Goal: Task Accomplishment & Management: Use online tool/utility

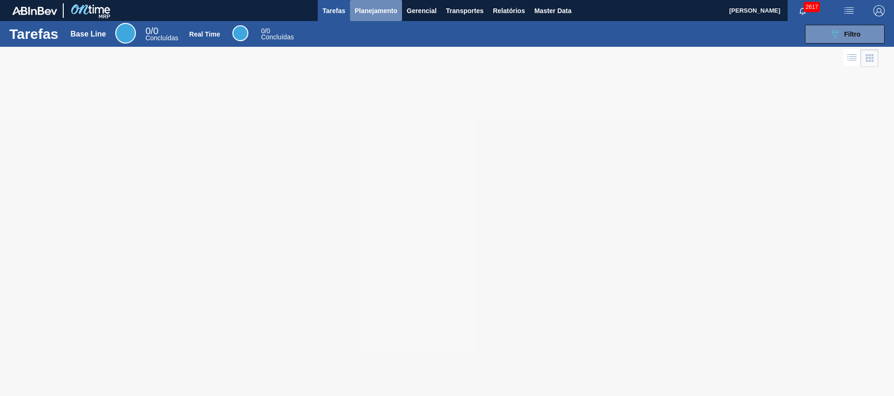
click at [371, 7] on span "Planejamento" at bounding box center [376, 10] width 43 height 11
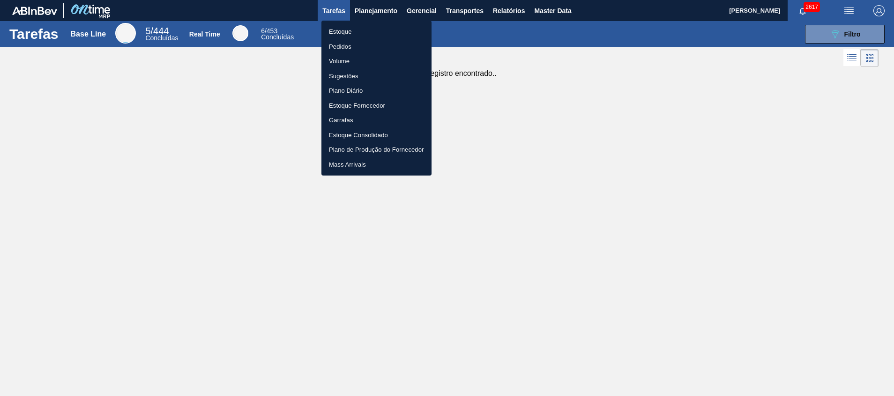
drag, startPoint x: 359, startPoint y: 30, endPoint x: 807, endPoint y: 28, distance: 447.9
click at [359, 30] on li "Estoque" at bounding box center [376, 31] width 110 height 15
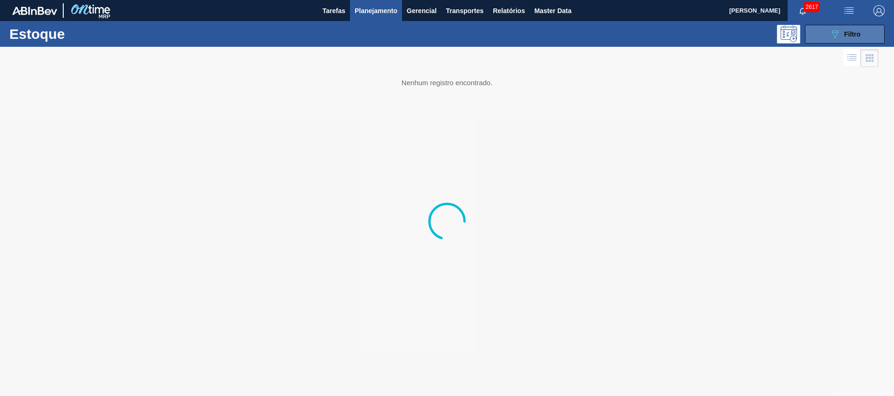
drag, startPoint x: 847, startPoint y: 35, endPoint x: 838, endPoint y: 42, distance: 11.1
click at [847, 36] on span "Filtro" at bounding box center [852, 33] width 16 height 7
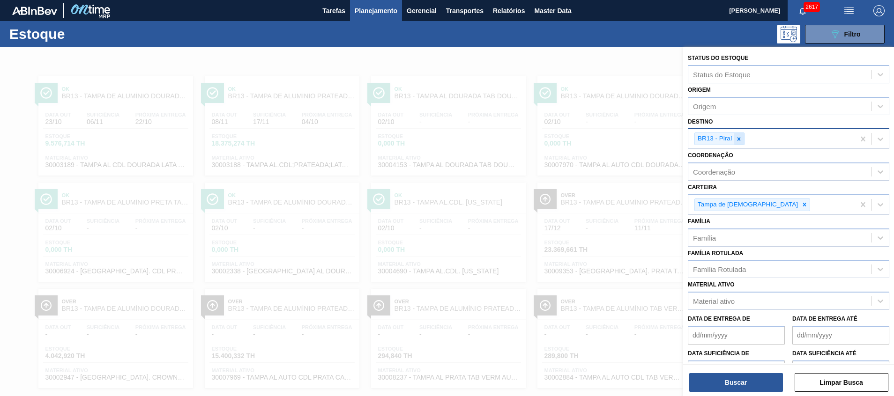
click at [736, 138] on icon at bounding box center [739, 139] width 7 height 7
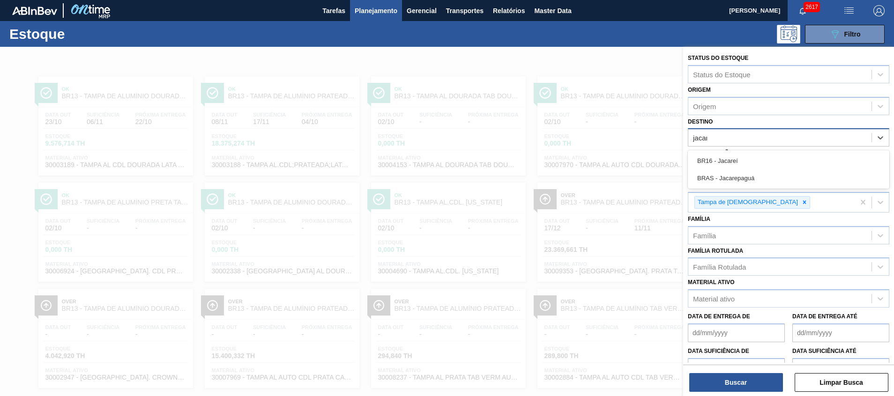
type input "jacare"
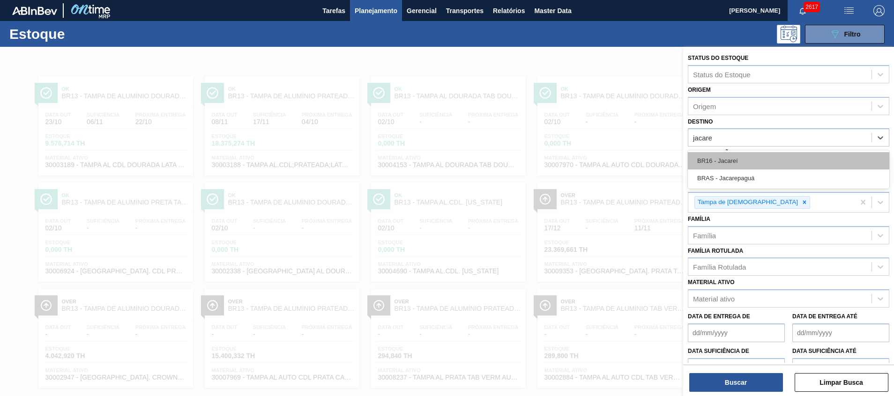
click at [730, 154] on div "BR16 - Jacareí" at bounding box center [788, 160] width 201 height 17
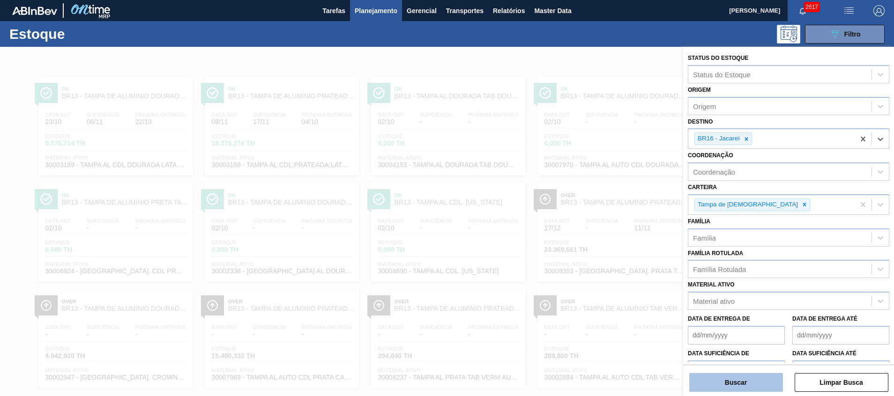
click at [712, 377] on button "Buscar" at bounding box center [736, 382] width 94 height 19
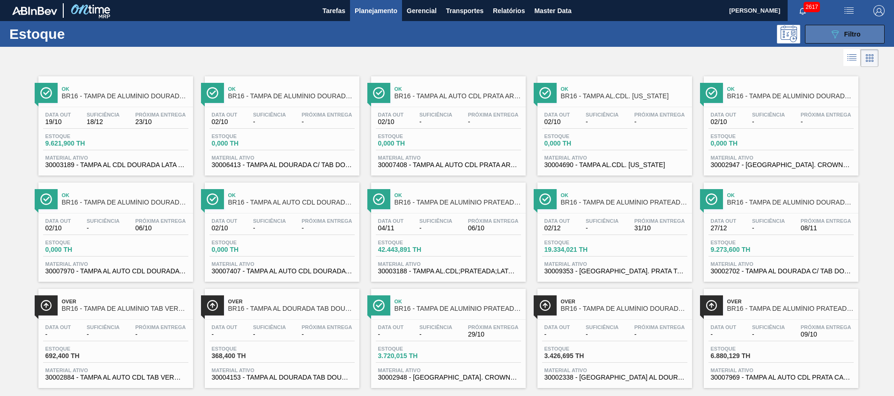
click at [824, 34] on button "089F7B8B-B2A5-4AFE-B5C0-19BA573D28AC Filtro" at bounding box center [845, 34] width 80 height 19
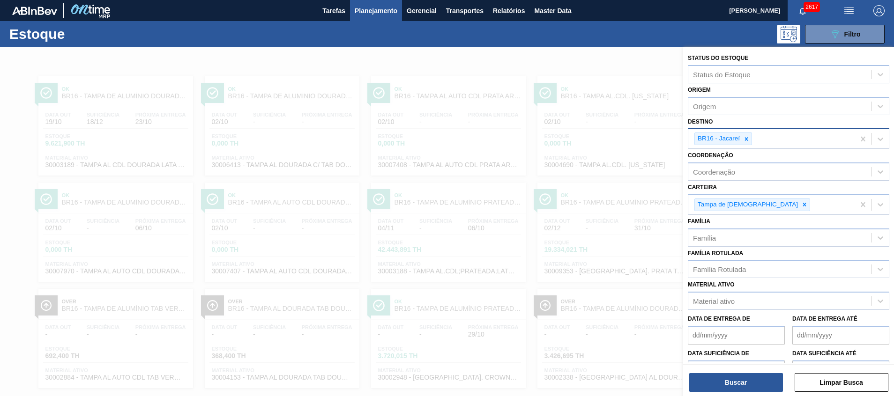
click at [769, 140] on div "BR16 - Jacareí" at bounding box center [771, 138] width 166 height 19
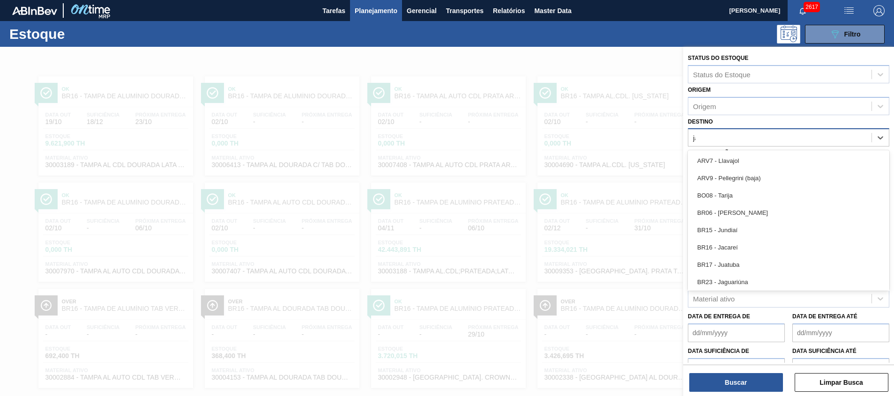
type input "jag"
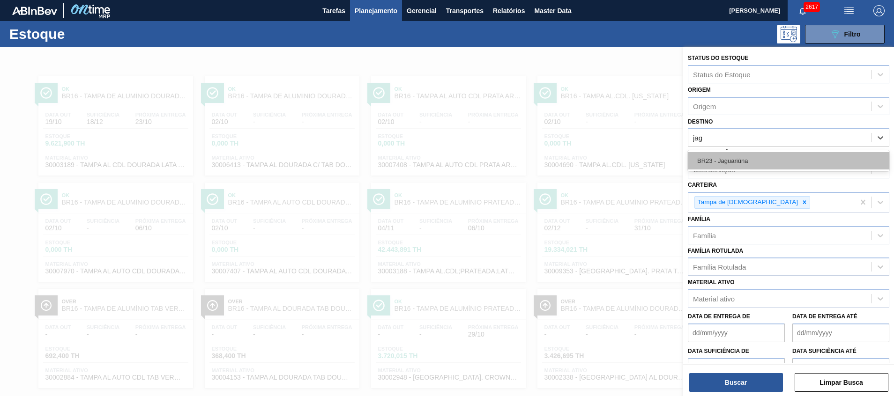
click at [759, 156] on div "BR23 - Jaguariúna" at bounding box center [788, 160] width 201 height 17
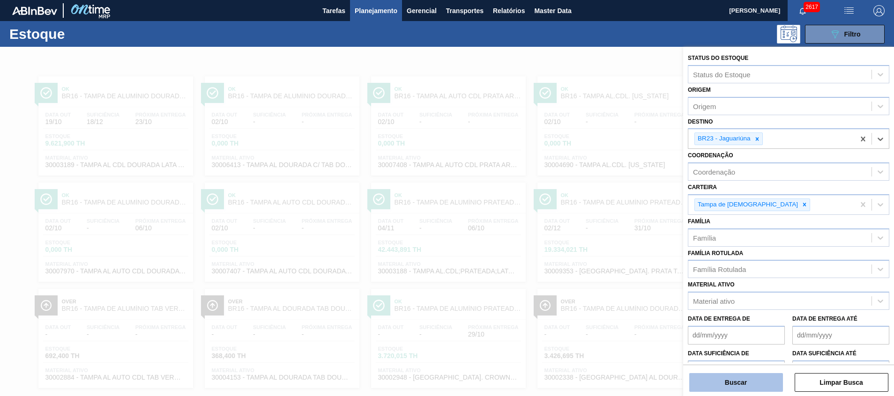
click at [700, 376] on button "Buscar" at bounding box center [736, 382] width 94 height 19
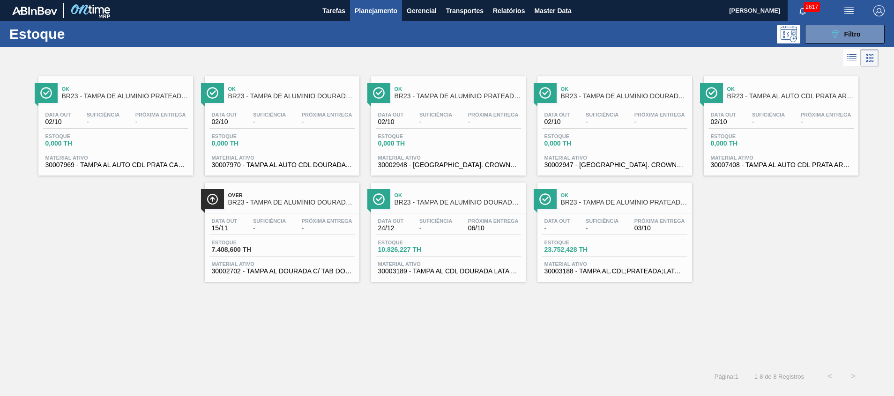
click at [293, 271] on span "30002702 - TAMPA AL DOURADA C/ TAB DOURADO" at bounding box center [282, 271] width 141 height 7
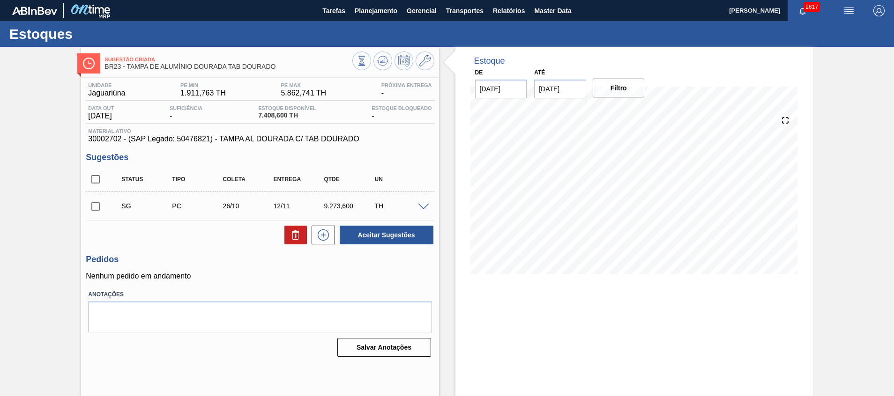
click at [93, 208] on input "checkbox" at bounding box center [96, 207] width 20 height 20
click at [363, 236] on button "Aceitar Sugestões" at bounding box center [387, 235] width 94 height 19
checkbox input "false"
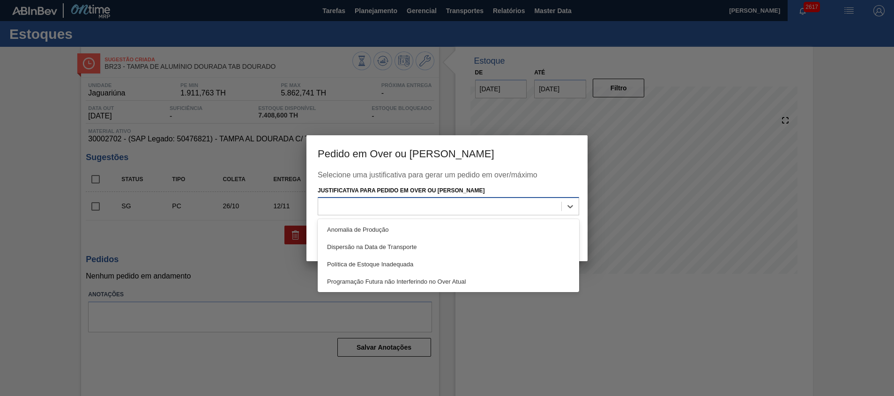
click at [540, 211] on div at bounding box center [439, 207] width 243 height 14
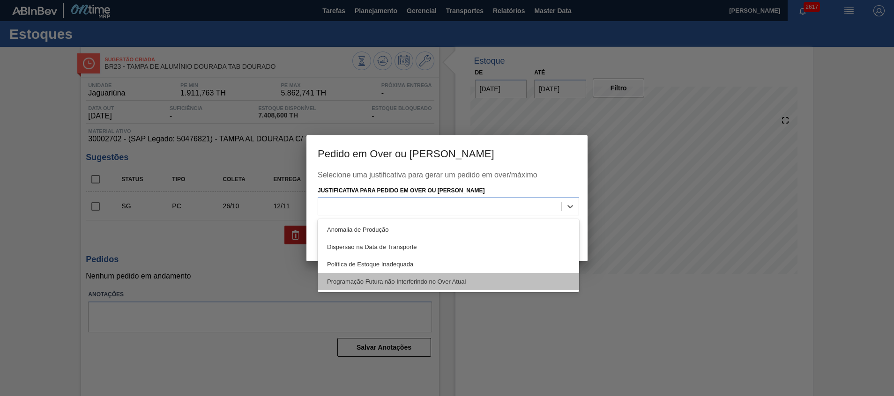
click at [474, 286] on div "Programação Futura não Interferindo no Over Atual" at bounding box center [448, 281] width 261 height 17
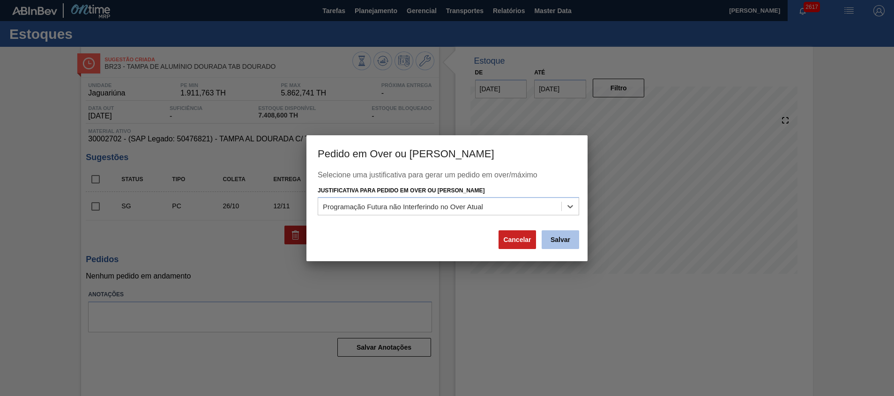
click at [560, 233] on button "Salvar" at bounding box center [560, 240] width 37 height 19
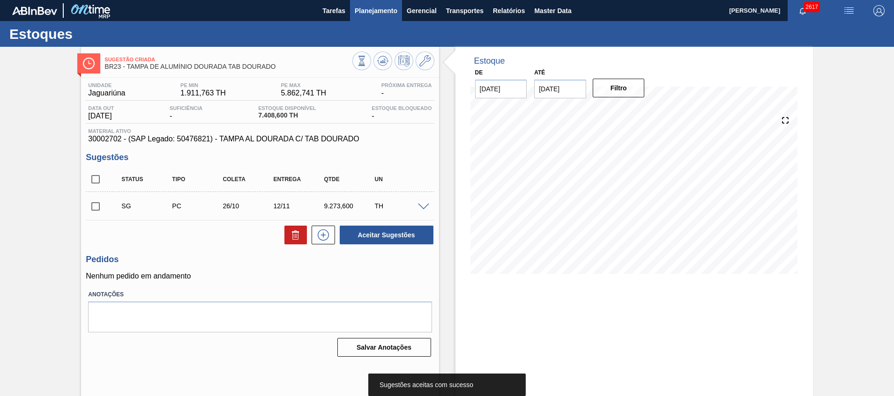
click at [365, 4] on button "Planejamento" at bounding box center [376, 10] width 52 height 21
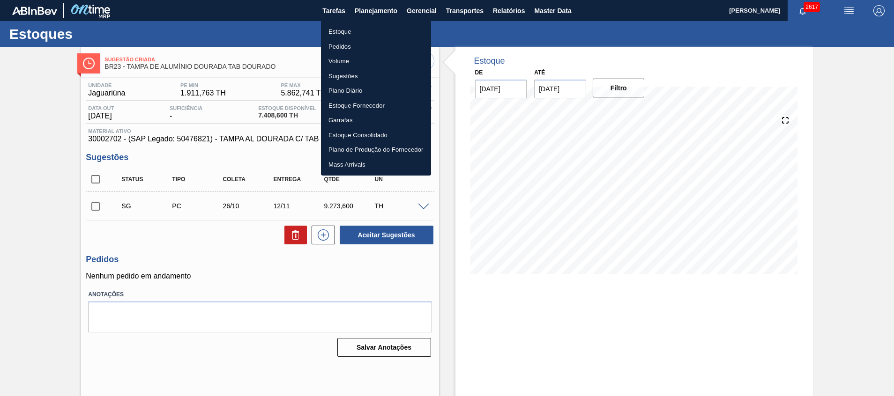
drag, startPoint x: 220, startPoint y: 65, endPoint x: 243, endPoint y: 62, distance: 23.2
click at [220, 65] on div at bounding box center [447, 198] width 894 height 396
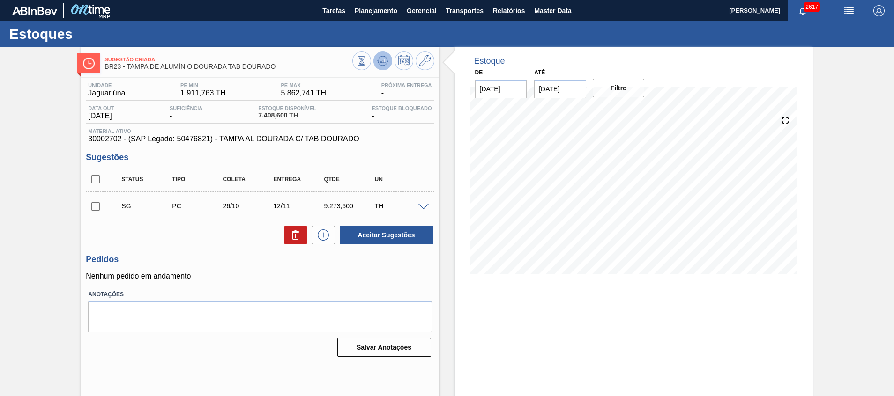
click at [374, 61] on button at bounding box center [382, 61] width 19 height 19
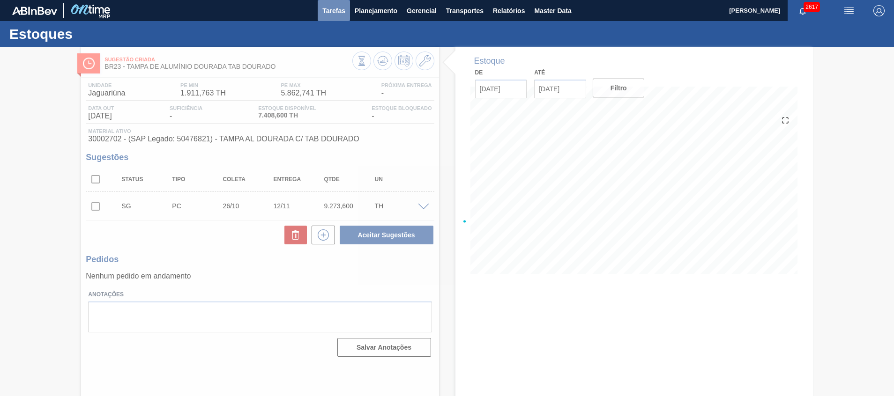
click at [345, 14] on button "Tarefas" at bounding box center [334, 10] width 32 height 21
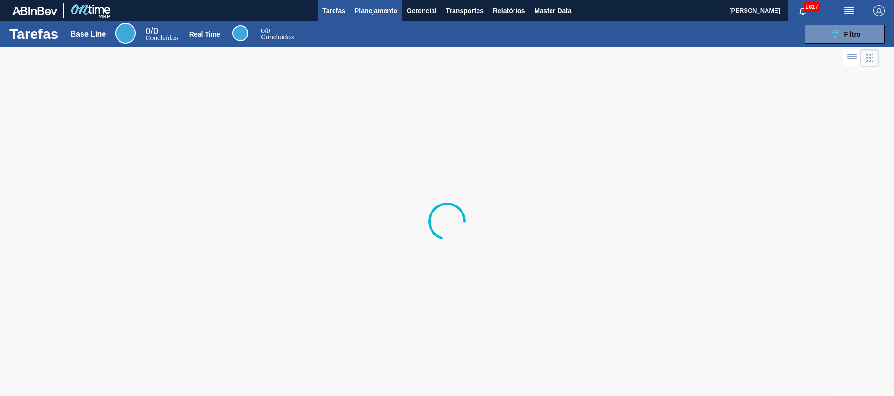
click at [370, 9] on span "Planejamento" at bounding box center [376, 10] width 43 height 11
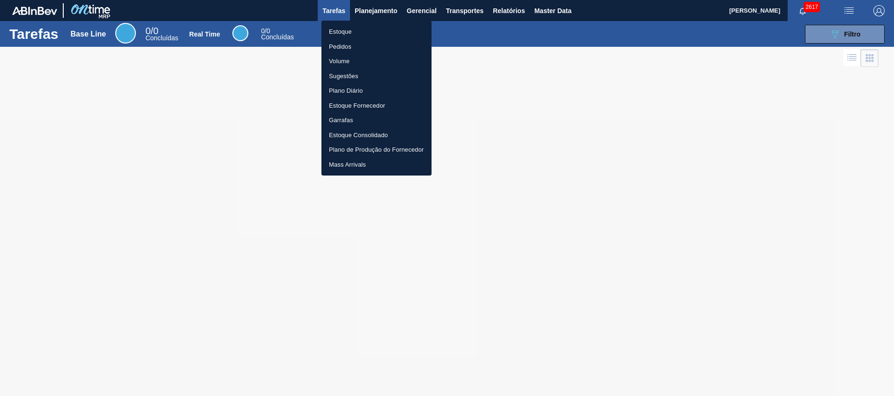
click at [362, 28] on li "Estoque" at bounding box center [376, 31] width 110 height 15
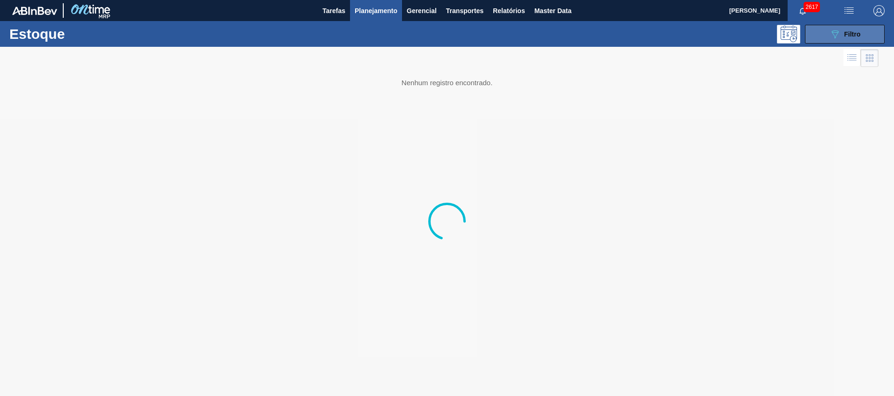
click at [836, 33] on icon "089F7B8B-B2A5-4AFE-B5C0-19BA573D28AC" at bounding box center [834, 34] width 11 height 11
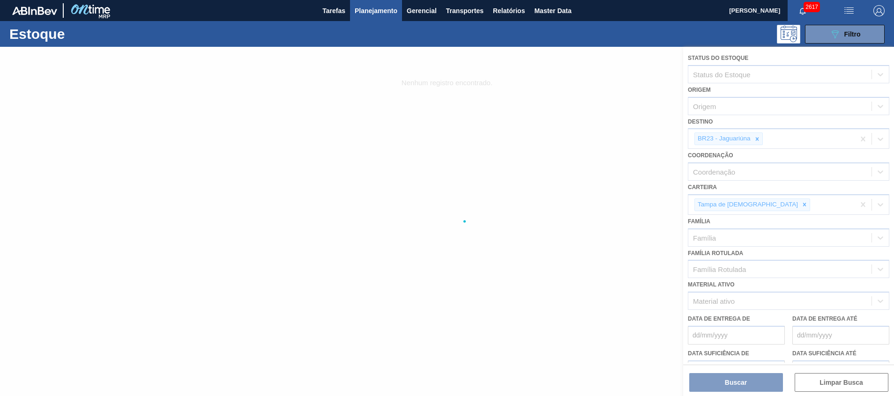
click at [754, 135] on div at bounding box center [447, 222] width 894 height 350
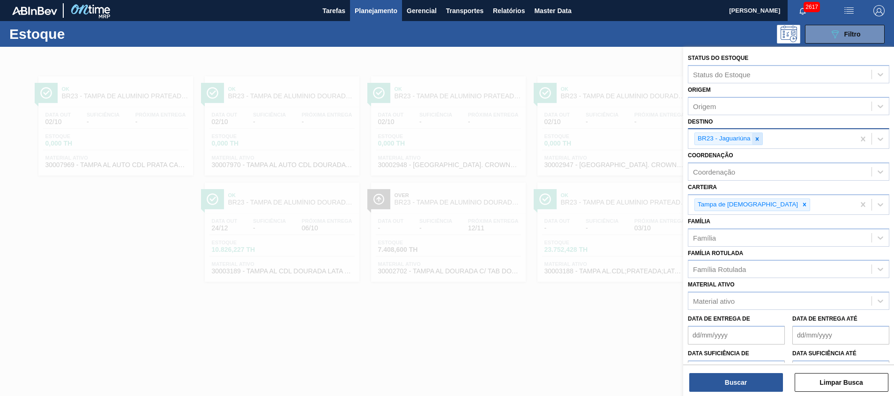
click at [758, 139] on icon at bounding box center [757, 139] width 7 height 7
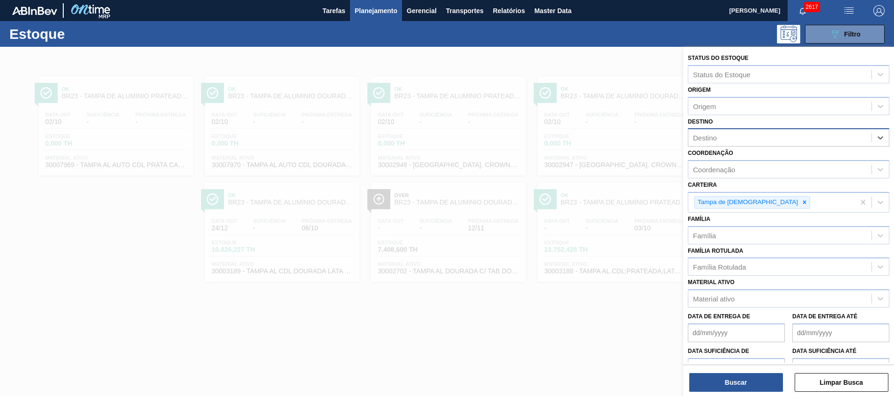
type input "j"
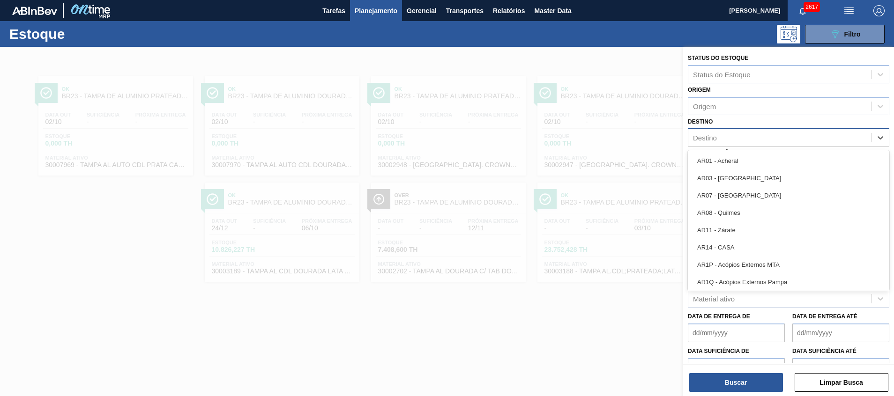
type input "m"
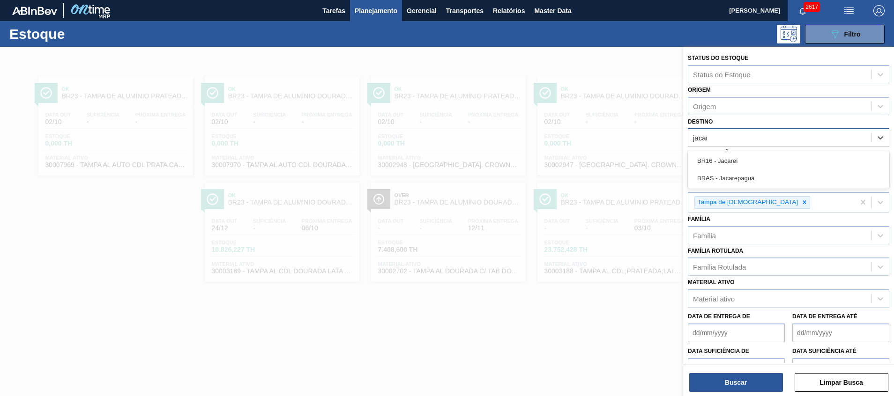
type input "jacare"
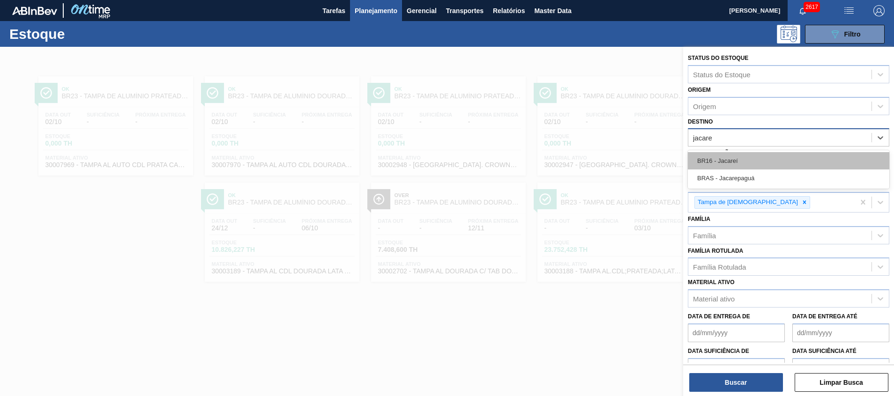
click at [751, 158] on div "BR16 - Jacareí" at bounding box center [788, 160] width 201 height 17
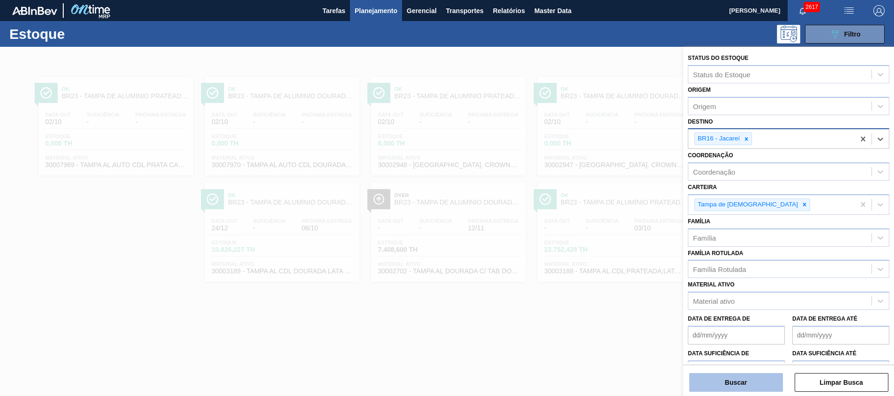
click at [727, 376] on button "Buscar" at bounding box center [736, 382] width 94 height 19
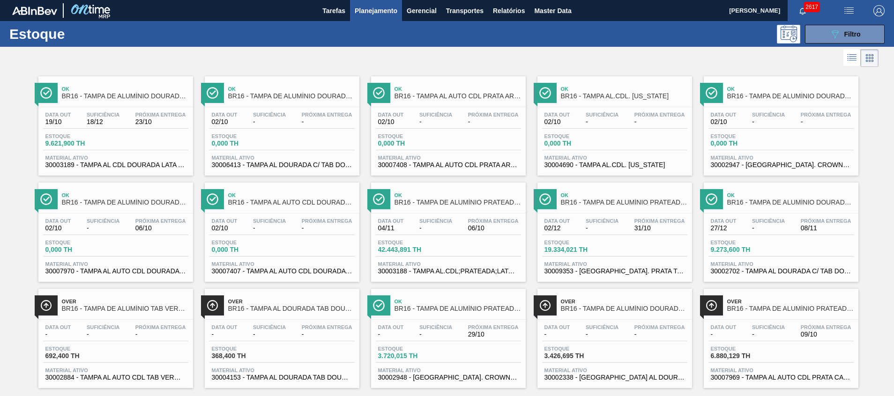
scroll to position [15, 0]
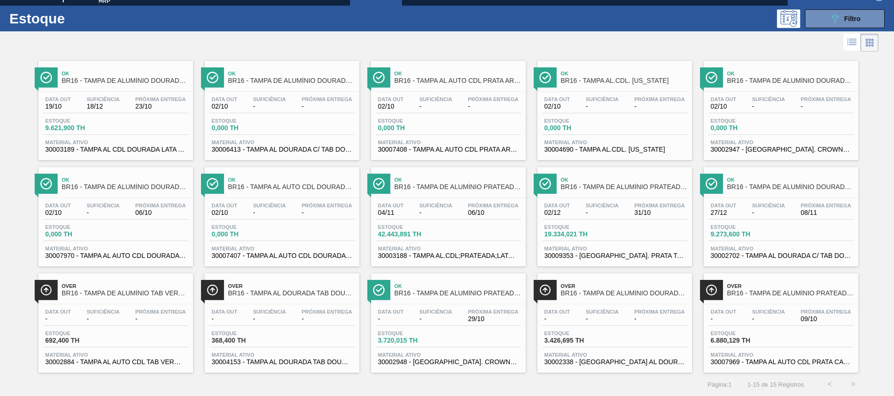
click at [808, 334] on div "Estoque 6.880,129 TH" at bounding box center [780, 339] width 145 height 17
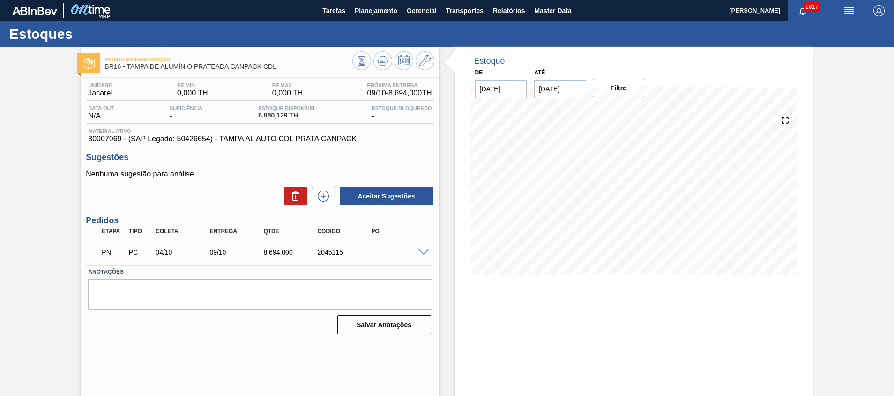
click at [433, 251] on div "Unidade Jacareí PE MIN 0,000 TH PE MAX 0,000 TH Próxima Entrega 09/10 - 8.694,0…" at bounding box center [259, 208] width 357 height 260
click at [423, 252] on span at bounding box center [423, 252] width 11 height 7
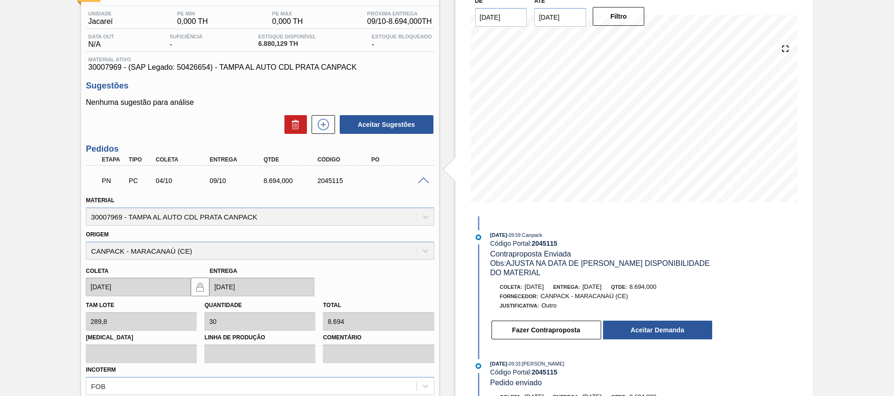
scroll to position [141, 0]
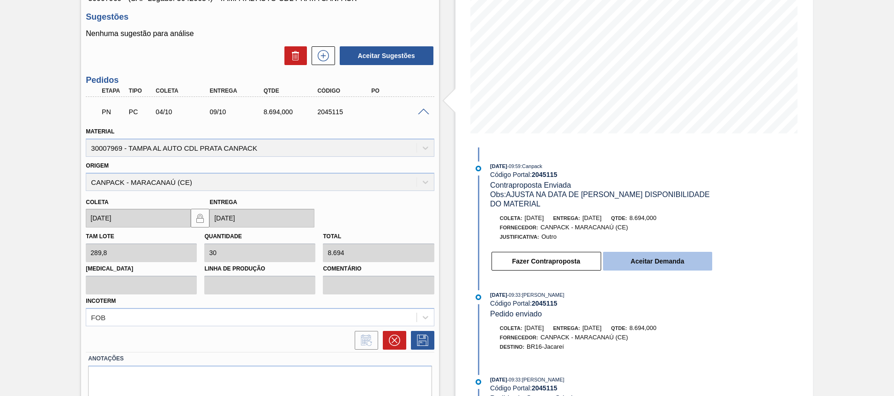
click at [623, 264] on button "Aceitar Demanda" at bounding box center [657, 261] width 109 height 19
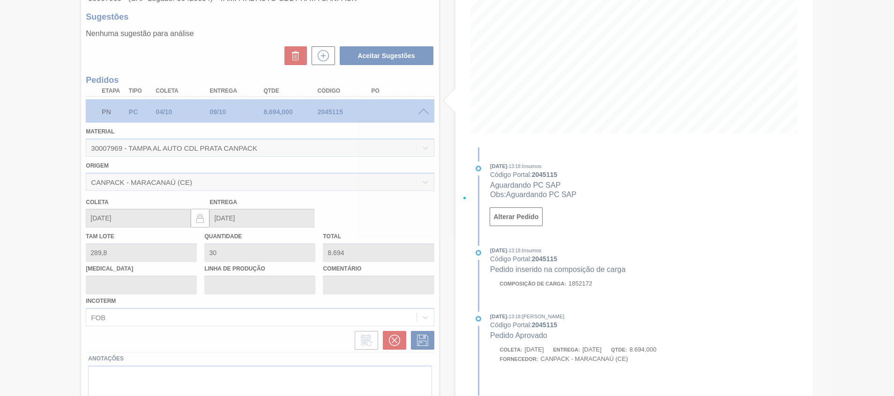
type input "[DATE]"
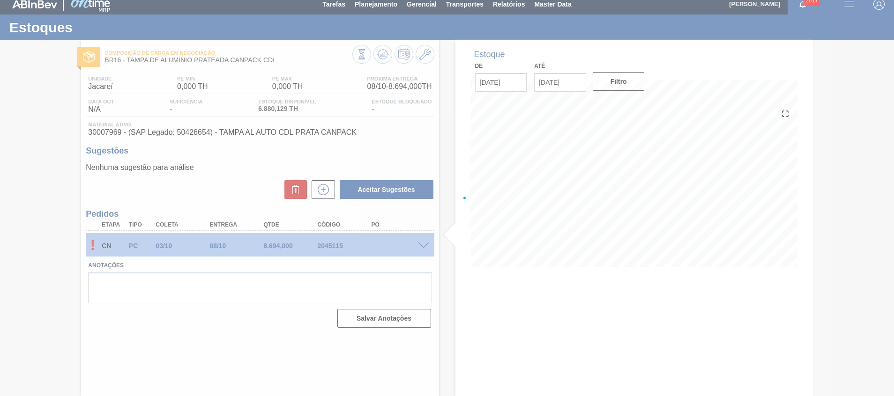
scroll to position [7, 0]
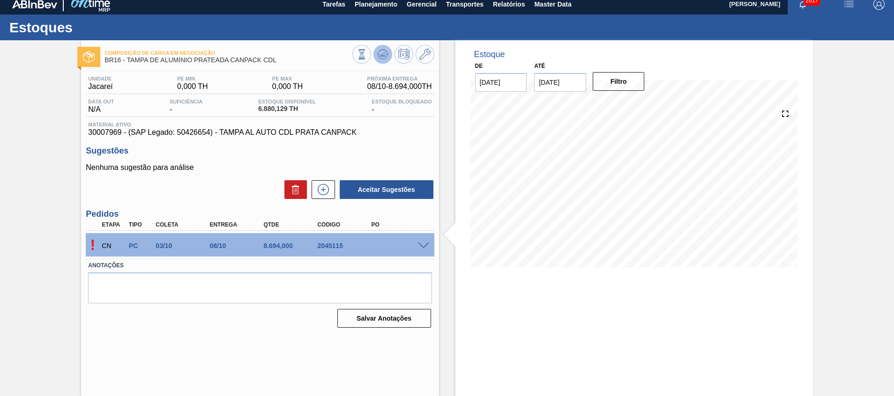
click at [379, 60] on span at bounding box center [382, 54] width 11 height 11
click at [380, 251] on div "AF PC 03/10 08/10 8.694,000 2045115 5800386316" at bounding box center [257, 245] width 323 height 19
click at [380, 247] on div "5800386316" at bounding box center [399, 245] width 60 height 7
copy div "5800386316"
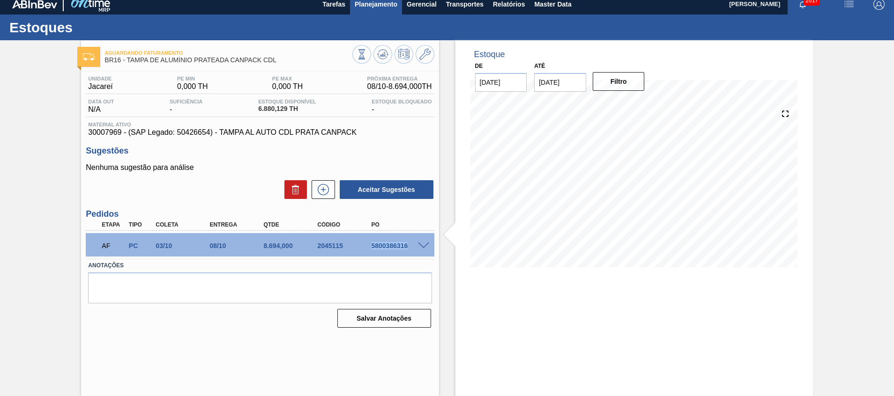
click at [392, 2] on span "Planejamento" at bounding box center [376, 4] width 43 height 11
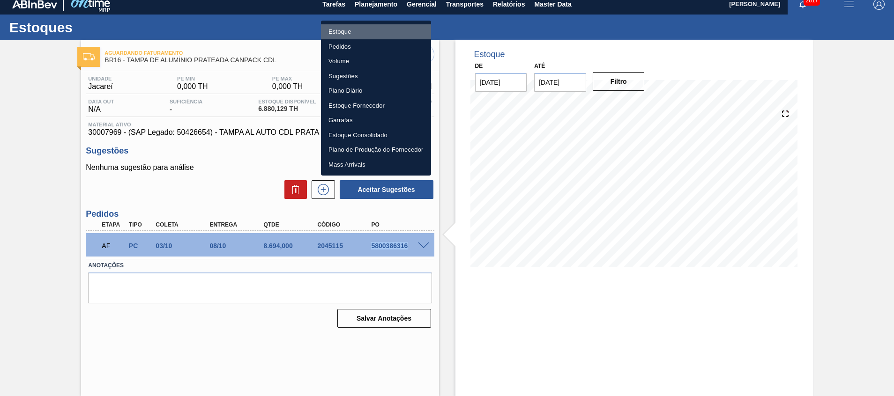
click at [403, 31] on li "Estoque" at bounding box center [376, 31] width 110 height 15
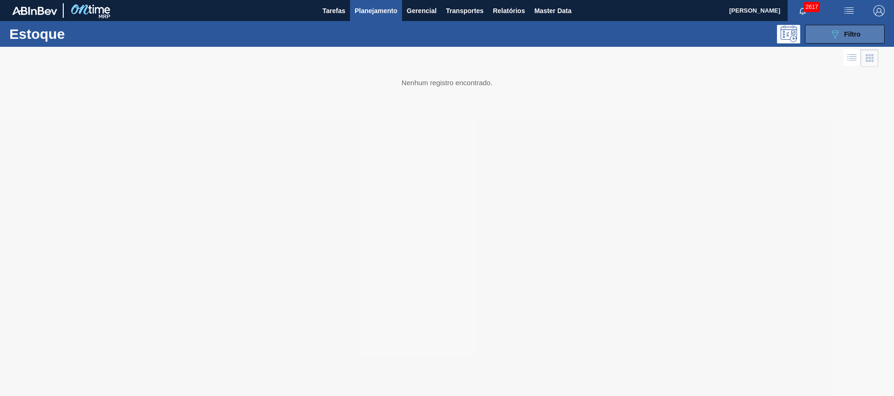
click at [832, 33] on icon "089F7B8B-B2A5-4AFE-B5C0-19BA573D28AC" at bounding box center [834, 34] width 11 height 11
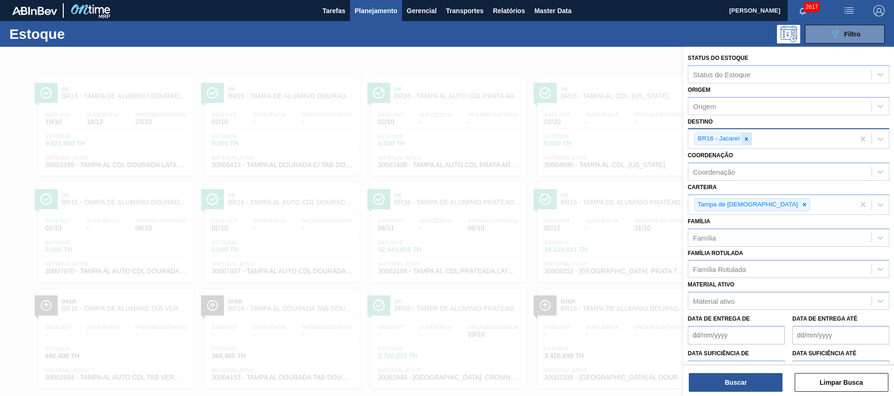
click at [747, 141] on icon at bounding box center [746, 139] width 7 height 7
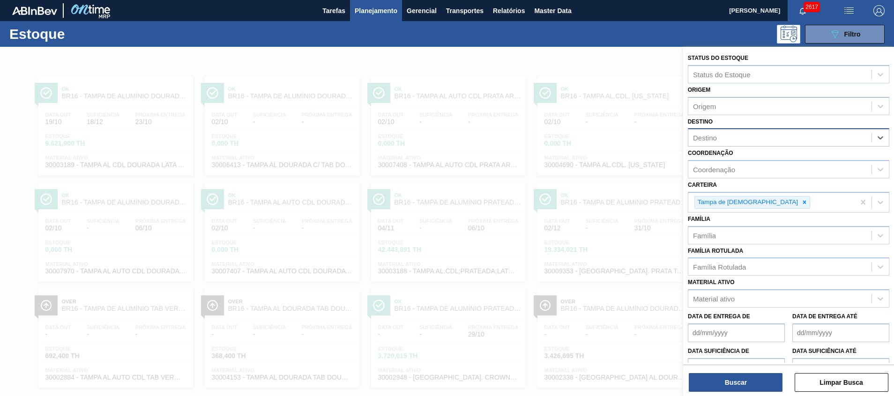
type input "e"
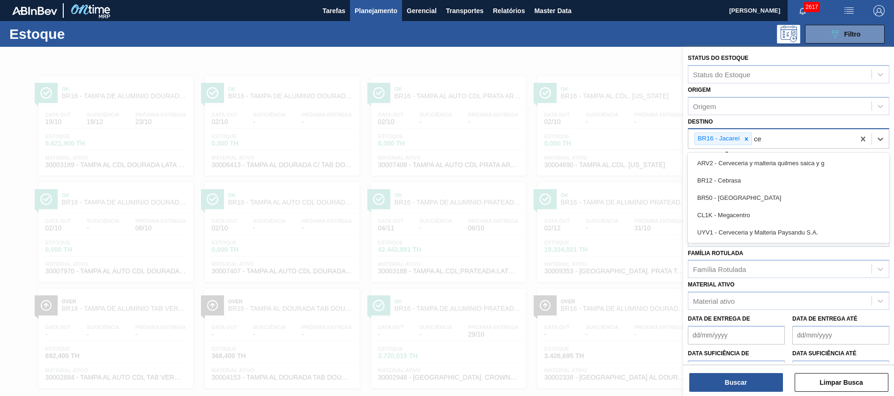
type input "ceb"
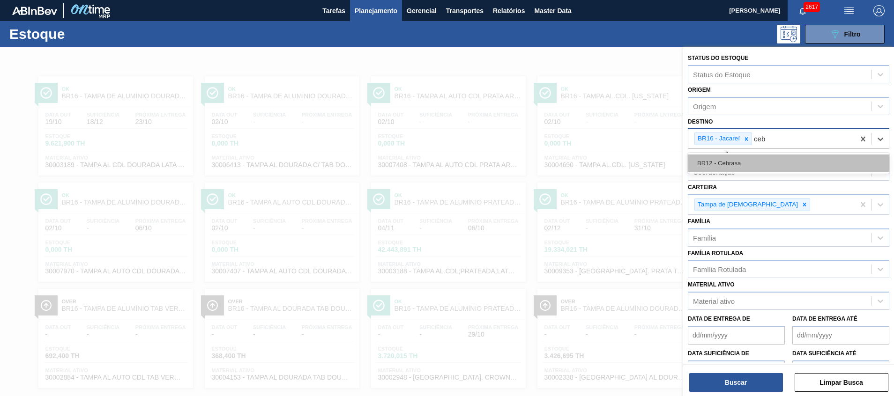
click at [793, 161] on div "BR12 - Cebrasa" at bounding box center [788, 163] width 201 height 17
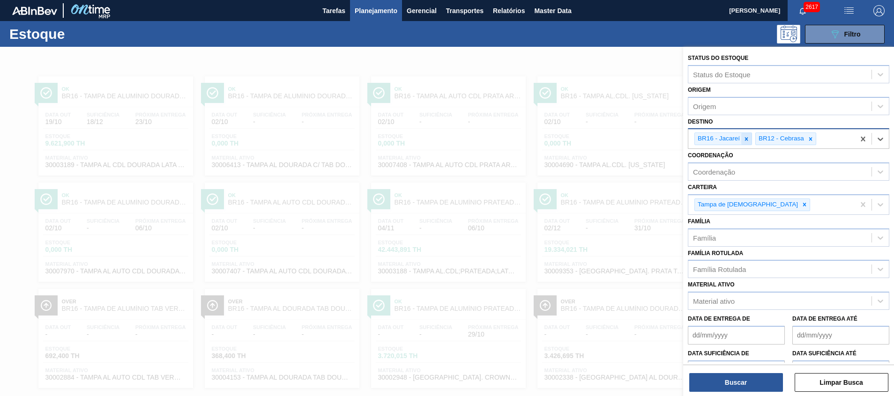
click at [745, 137] on icon at bounding box center [746, 139] width 7 height 7
click at [732, 384] on button "Buscar" at bounding box center [736, 382] width 94 height 19
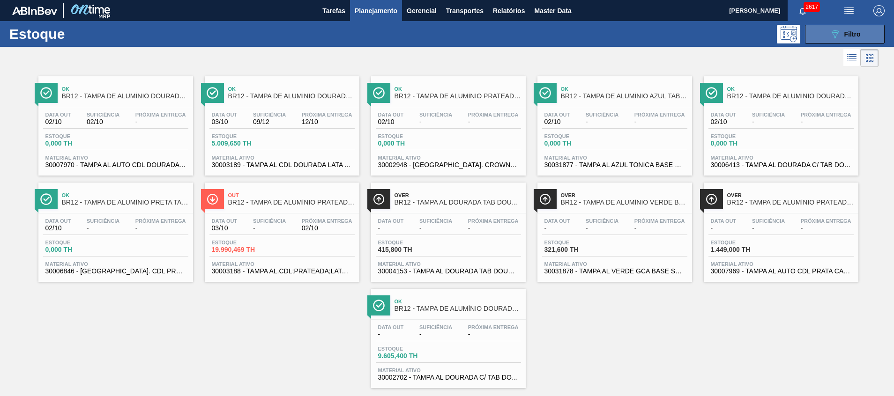
click at [816, 31] on button "089F7B8B-B2A5-4AFE-B5C0-19BA573D28AC Filtro" at bounding box center [845, 34] width 80 height 19
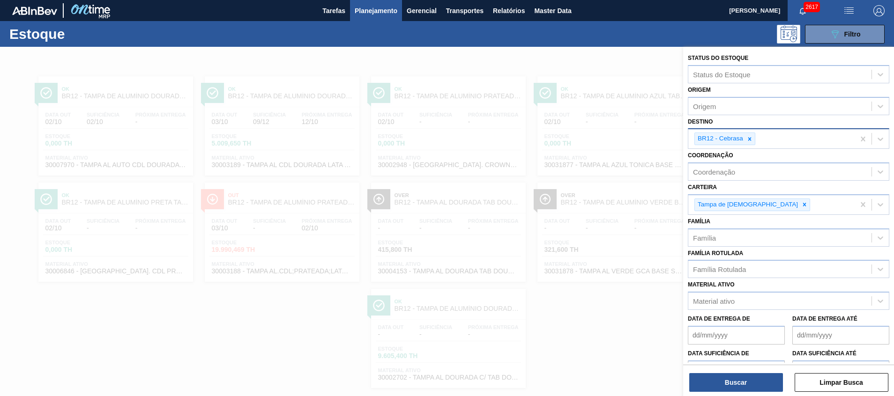
click at [439, 227] on div at bounding box center [447, 245] width 894 height 396
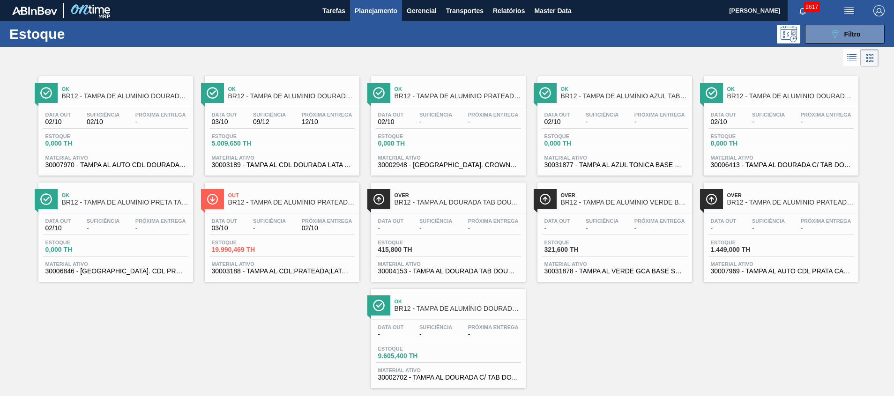
scroll to position [15, 0]
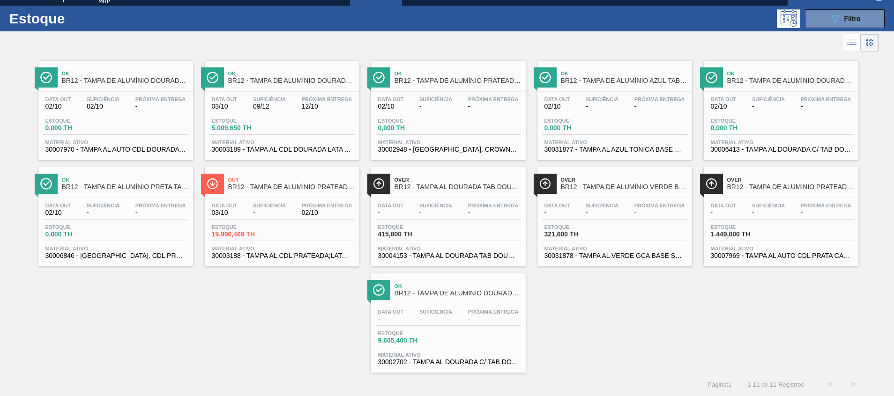
click at [745, 239] on div "Estoque 1.449,000 TH" at bounding box center [780, 232] width 145 height 17
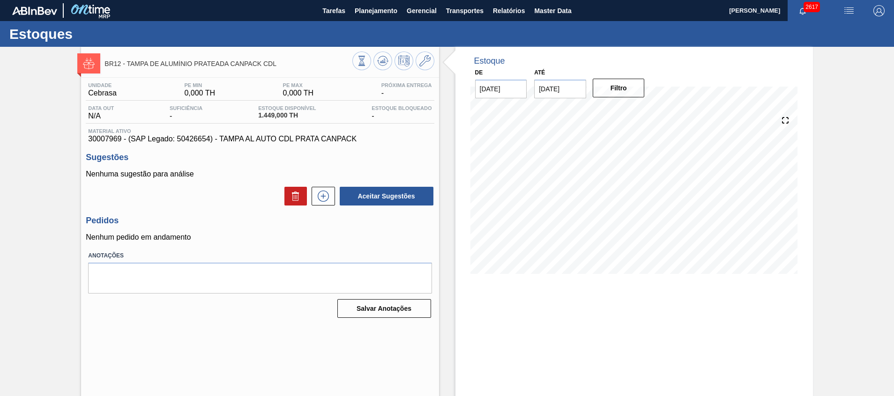
click at [315, 186] on div "Aceitar Sugestões" at bounding box center [260, 196] width 348 height 21
click at [319, 193] on icon at bounding box center [323, 196] width 11 height 11
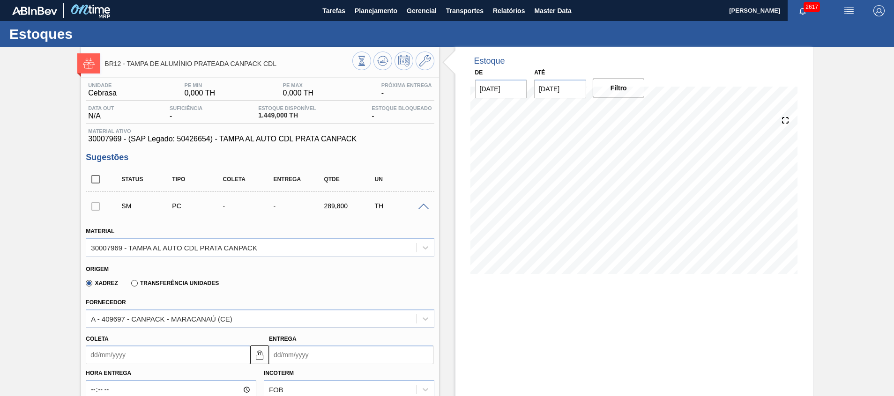
click at [159, 277] on div "Xadrez Transferência Unidades" at bounding box center [150, 283] width 137 height 16
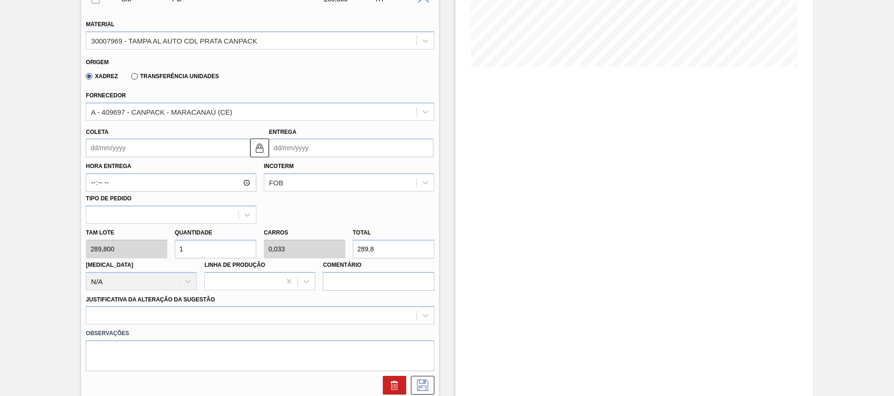
scroll to position [211, 0]
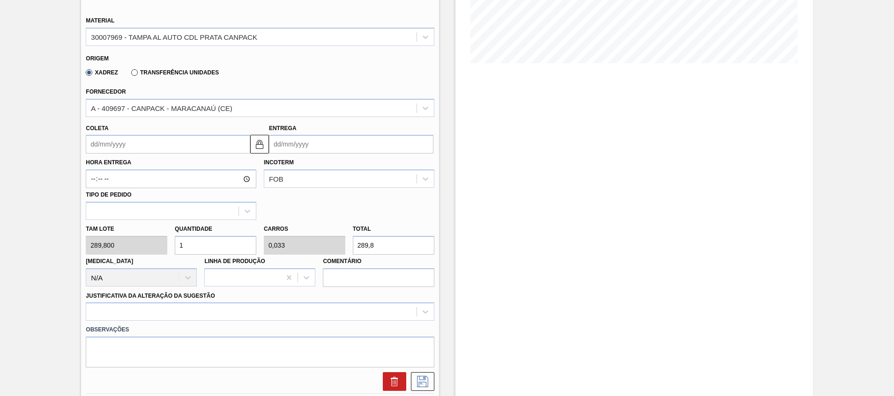
click at [177, 74] on label "Transferência Unidades" at bounding box center [175, 72] width 88 height 7
click at [130, 74] on input "Transferência Unidades" at bounding box center [130, 74] width 0 height 0
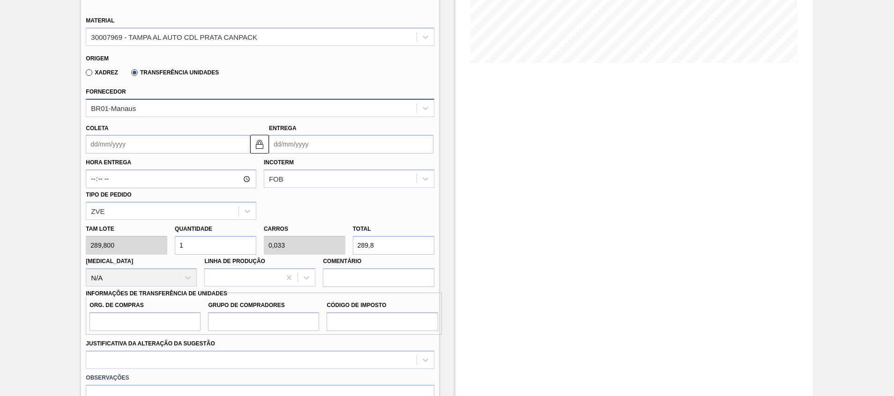
click at [159, 116] on div "BR01-Manaus" at bounding box center [260, 108] width 348 height 18
type input "c"
type input "p"
type input "nova"
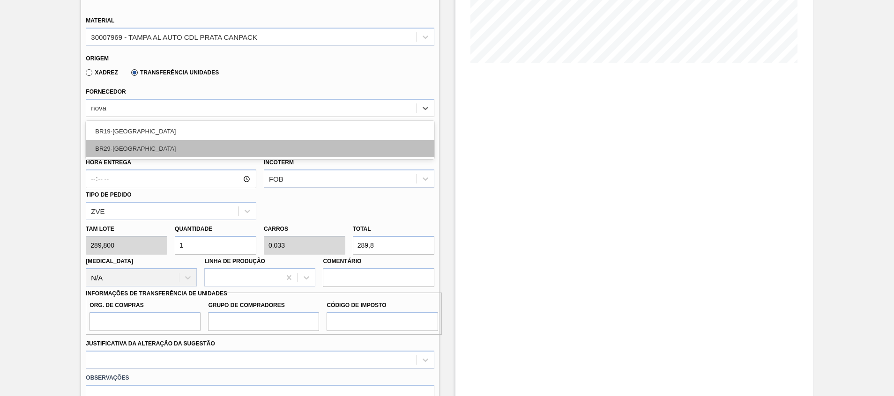
click at [141, 144] on div "BR29-[GEOGRAPHIC_DATA]" at bounding box center [260, 148] width 348 height 17
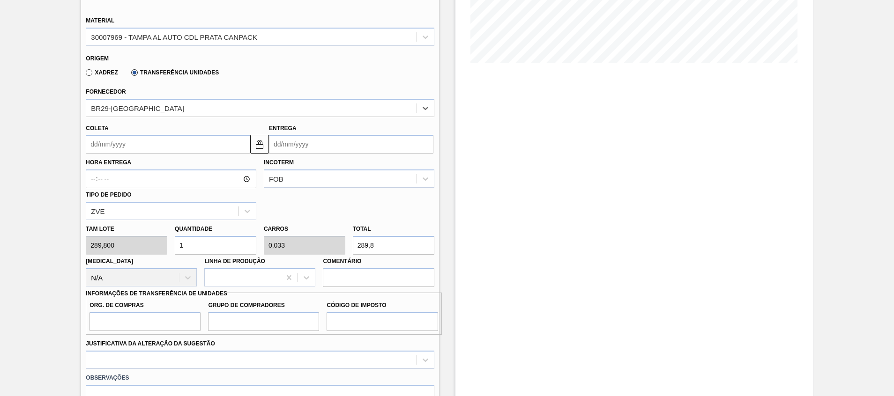
click at [229, 241] on input "1" at bounding box center [216, 245] width 82 height 19
type input "0"
type input "3"
type input "0,1"
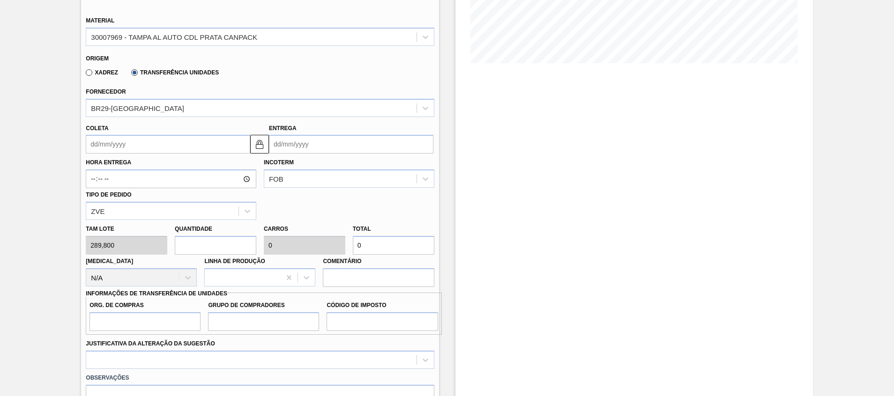
type input "869,4"
type input "30"
type input "1"
type input "8.694"
type input "30"
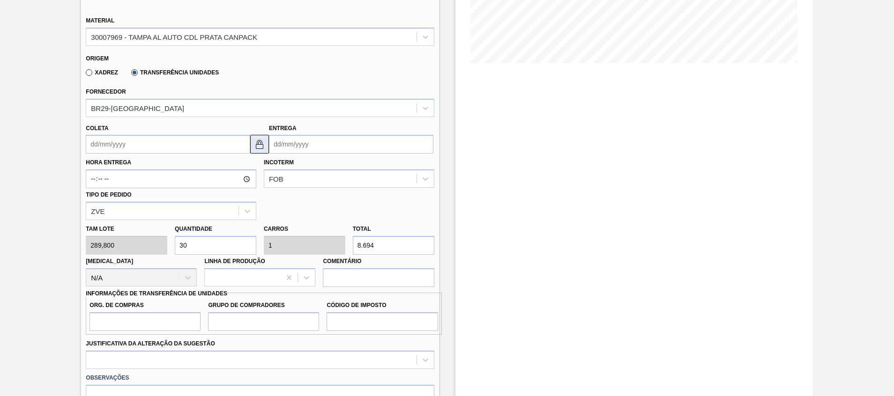
click at [257, 145] on img at bounding box center [259, 144] width 11 height 11
click at [193, 147] on input "Coleta" at bounding box center [168, 144] width 164 height 19
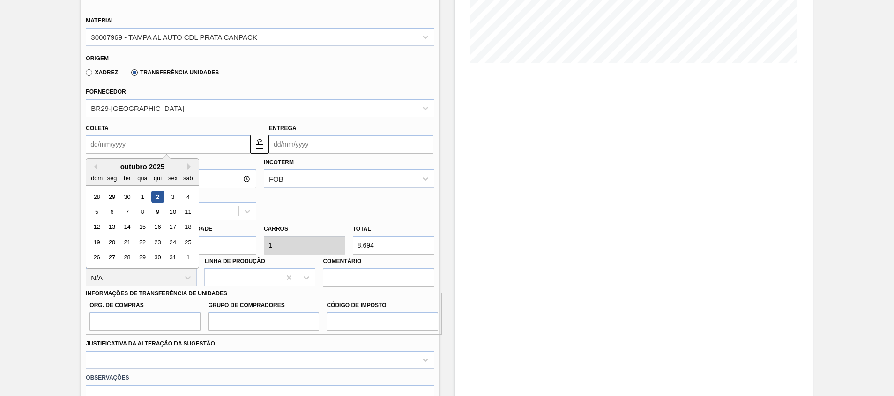
click at [172, 194] on div "3" at bounding box center [173, 197] width 13 height 13
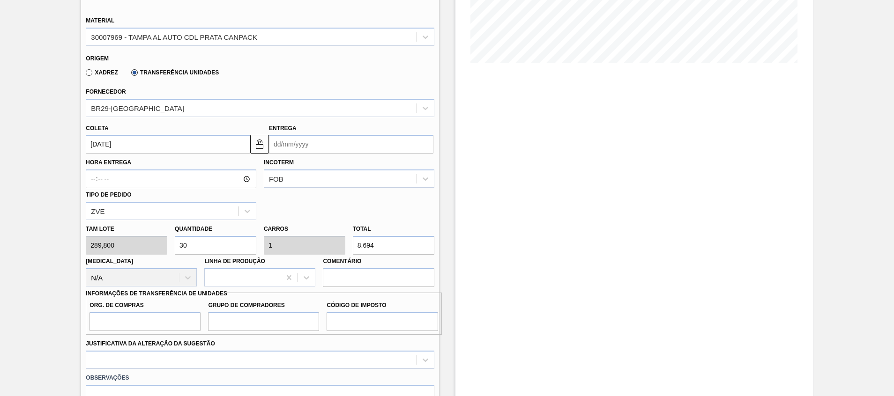
click at [228, 146] on input "[DATE]" at bounding box center [168, 144] width 164 height 19
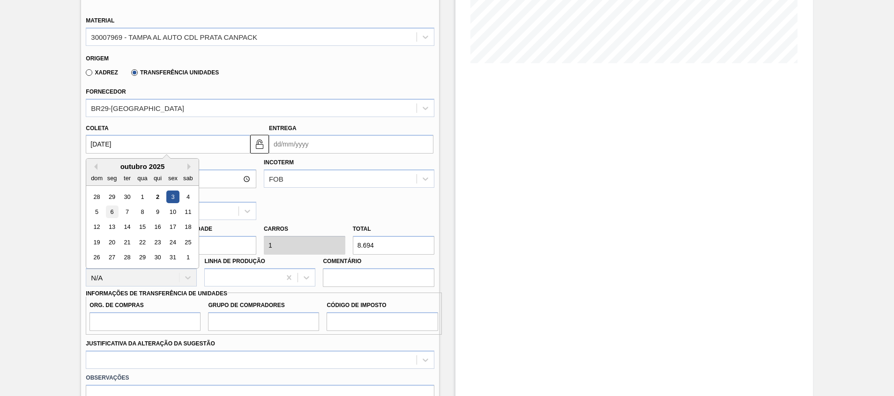
click at [107, 214] on div "6" at bounding box center [112, 212] width 13 height 13
click at [204, 149] on input "[DATE]" at bounding box center [168, 144] width 164 height 19
click at [166, 200] on div "28 29 30 1 2 3 4" at bounding box center [142, 196] width 106 height 15
click at [162, 197] on div "2" at bounding box center [157, 197] width 13 height 13
type input "[DATE]"
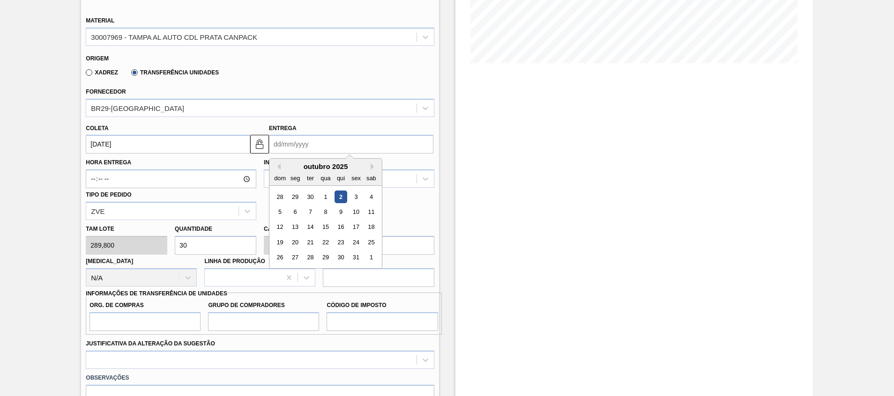
click at [288, 148] on input "Entrega" at bounding box center [351, 144] width 164 height 19
click at [370, 195] on div "4" at bounding box center [371, 197] width 13 height 13
type input "[DATE]"
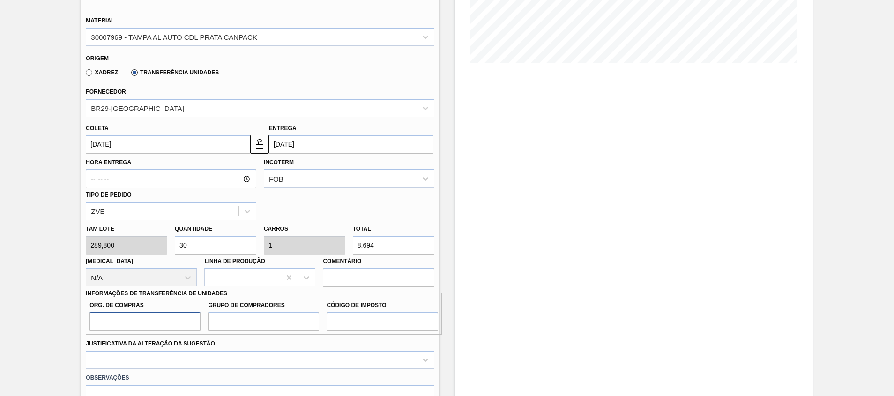
click at [167, 328] on input "Org. de Compras" at bounding box center [144, 322] width 111 height 19
type input "A01"
type input "BR0"
type input "I1"
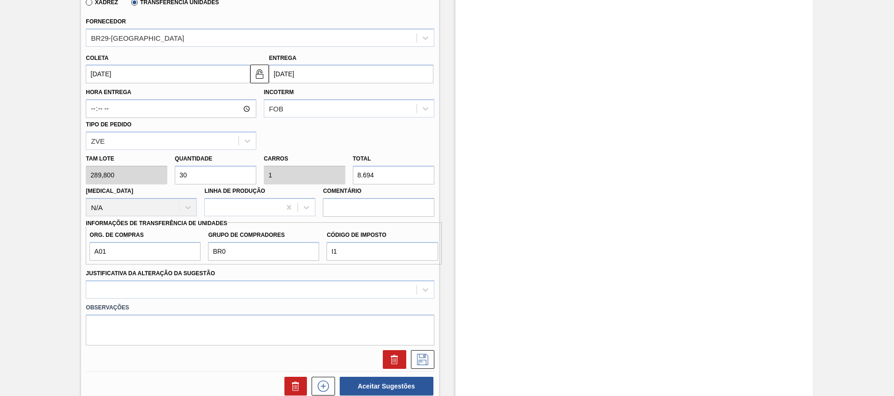
click at [175, 307] on label "Observações" at bounding box center [260, 308] width 348 height 14
click at [173, 292] on div at bounding box center [260, 290] width 348 height 18
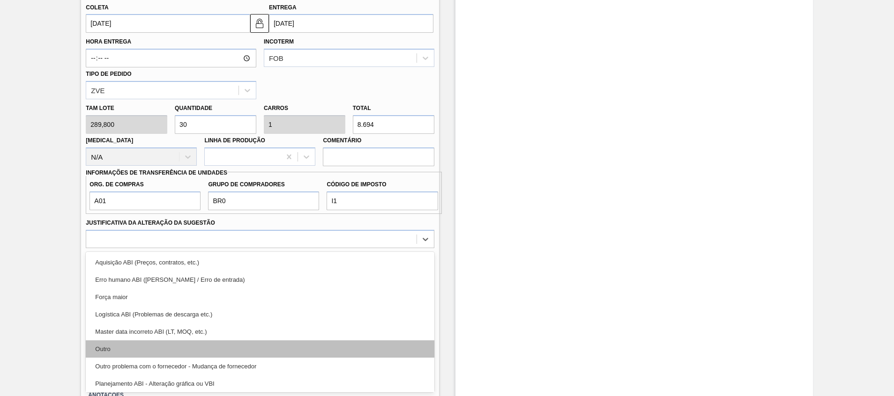
click at [162, 343] on div "Aquisição ABI (Preços, contratos, etc.) Erro humano ABI (Cálculo / Erro de entr…" at bounding box center [260, 322] width 348 height 141
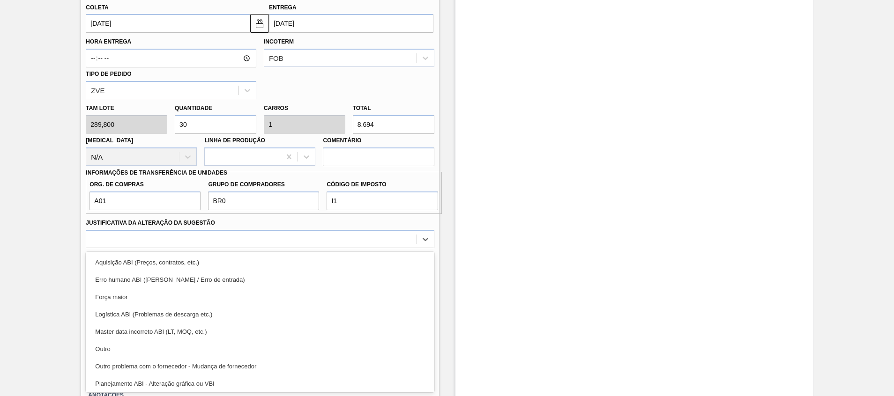
click at [162, 343] on div "Outro" at bounding box center [260, 349] width 348 height 17
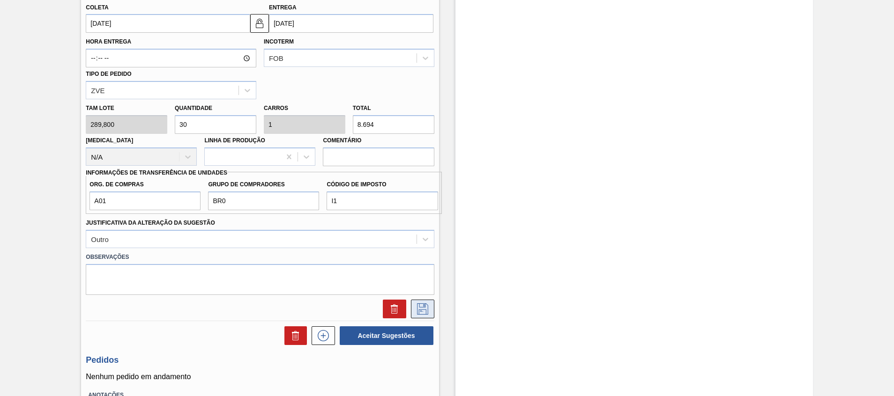
click at [420, 308] on icon at bounding box center [422, 309] width 15 height 11
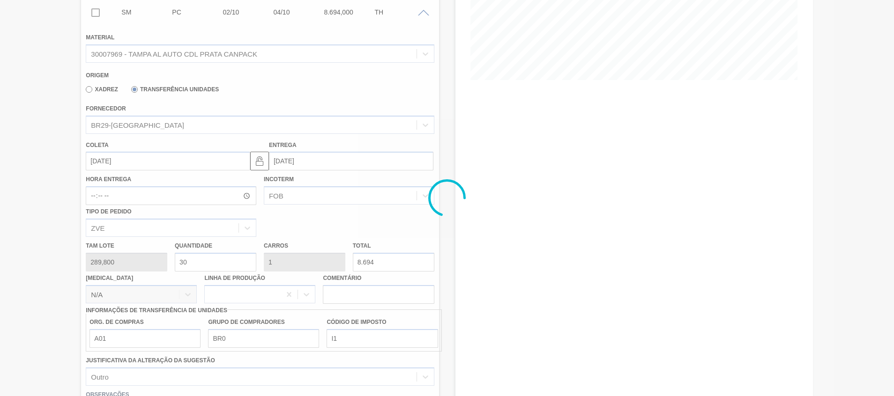
scroll to position [7, 0]
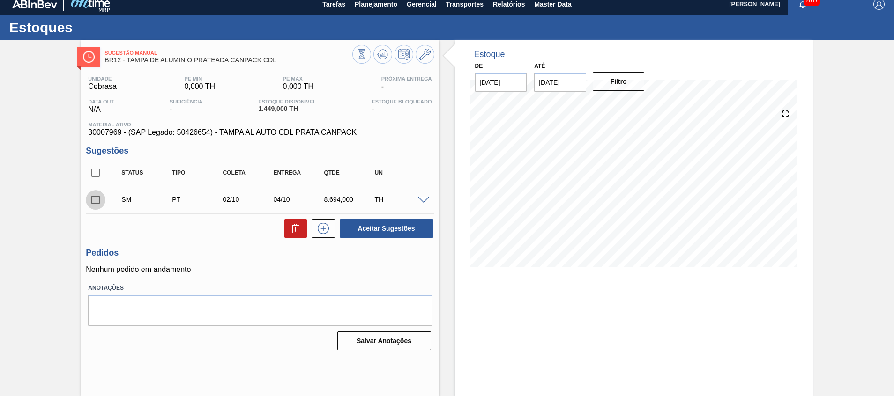
click at [95, 202] on input "checkbox" at bounding box center [96, 200] width 20 height 20
click at [353, 225] on button "Aceitar Sugestões" at bounding box center [387, 228] width 94 height 19
checkbox input "false"
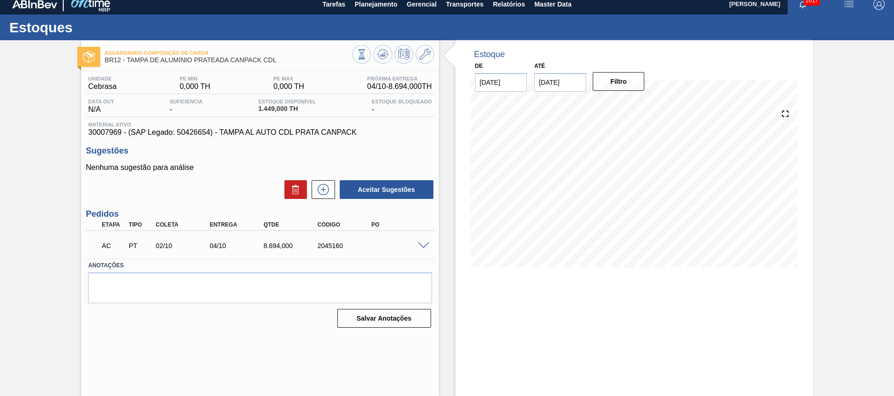
click at [426, 247] on span at bounding box center [423, 246] width 11 height 7
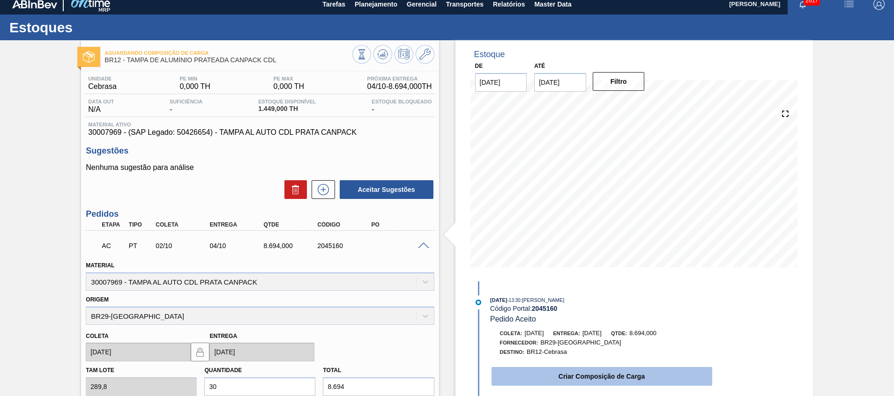
click at [543, 377] on button "Criar Composição de Carga" at bounding box center [601, 376] width 221 height 19
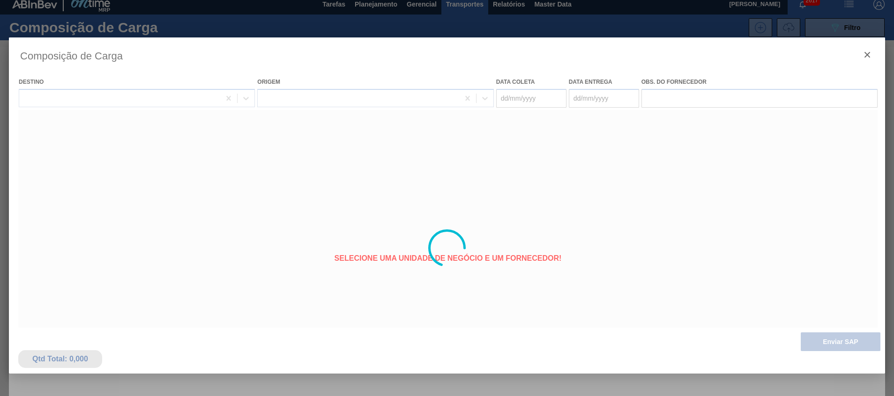
type coleta "[DATE]"
type entrega "[DATE]"
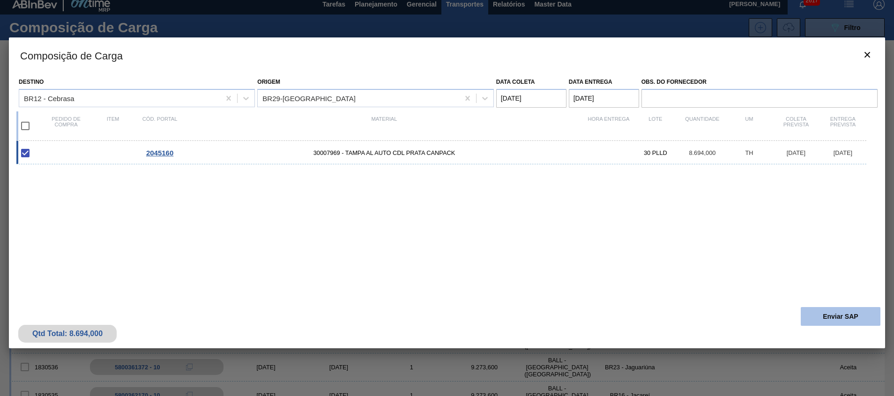
click at [811, 311] on button "Enviar SAP" at bounding box center [841, 316] width 80 height 19
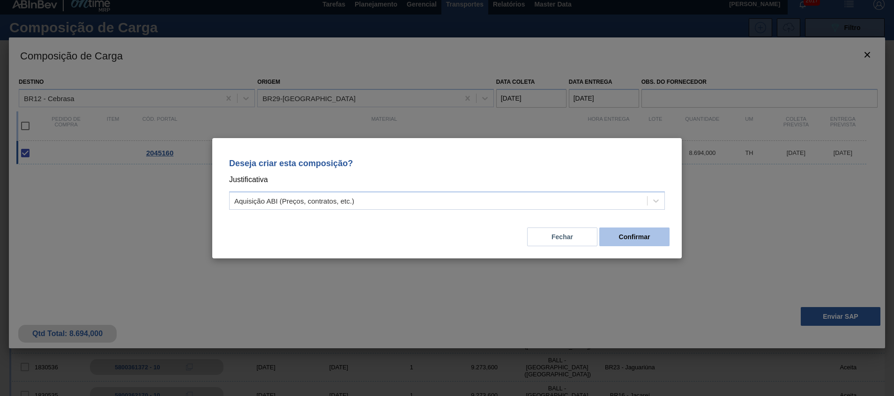
click at [625, 236] on button "Confirmar" at bounding box center [634, 237] width 70 height 19
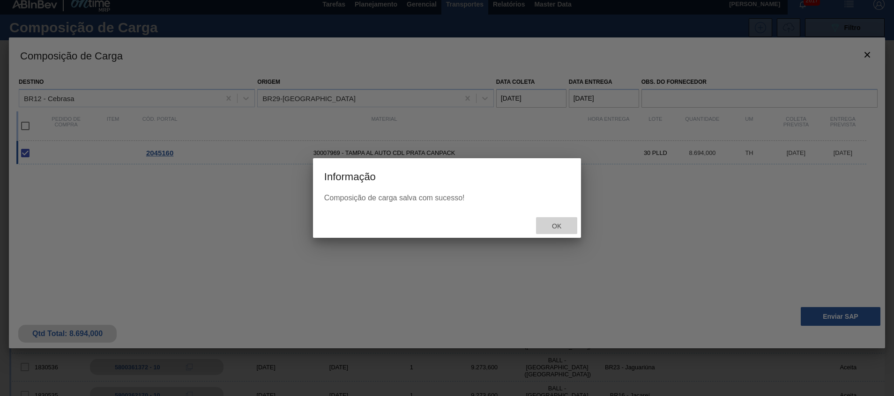
click at [566, 221] on div "Ok" at bounding box center [556, 225] width 41 height 17
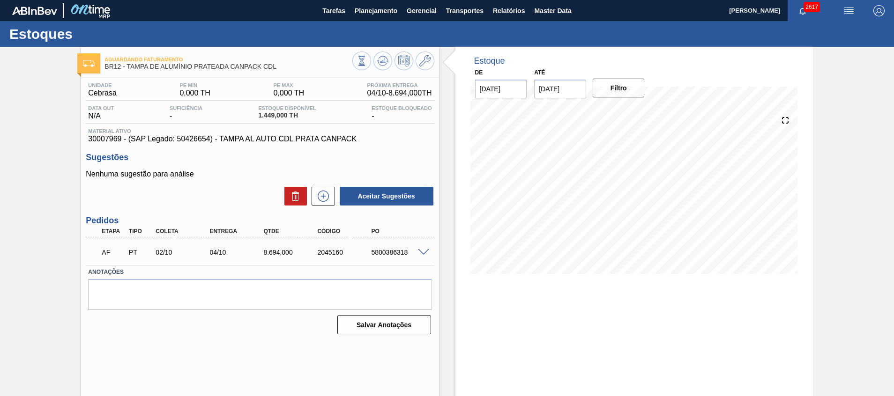
click at [396, 250] on div "5800386318" at bounding box center [399, 252] width 60 height 7
copy div "5800386318"
click at [383, 7] on span "Planejamento" at bounding box center [376, 10] width 43 height 11
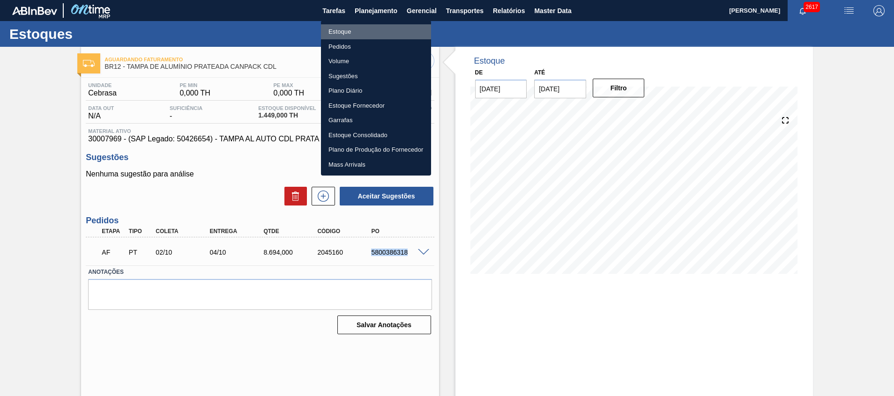
click at [384, 30] on li "Estoque" at bounding box center [376, 31] width 110 height 15
